Goal: Find specific page/section: Find specific page/section

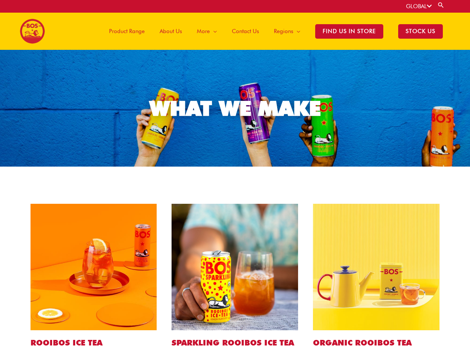
click at [418, 6] on link "GLOBAL" at bounding box center [419, 6] width 26 height 7
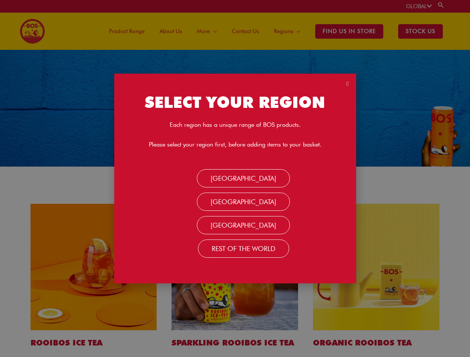
click at [442, 5] on link "Search" at bounding box center [440, 4] width 7 height 7
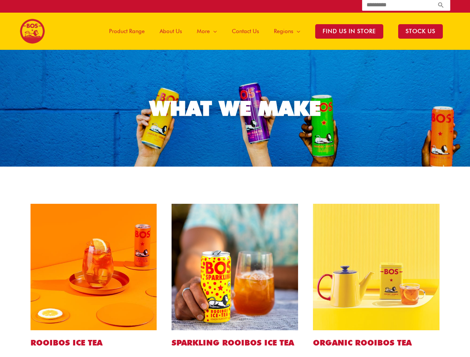
click at [209, 31] on span "More" at bounding box center [203, 31] width 13 height 22
